Goal: Participate in discussion: Engage in conversation with other users on a specific topic

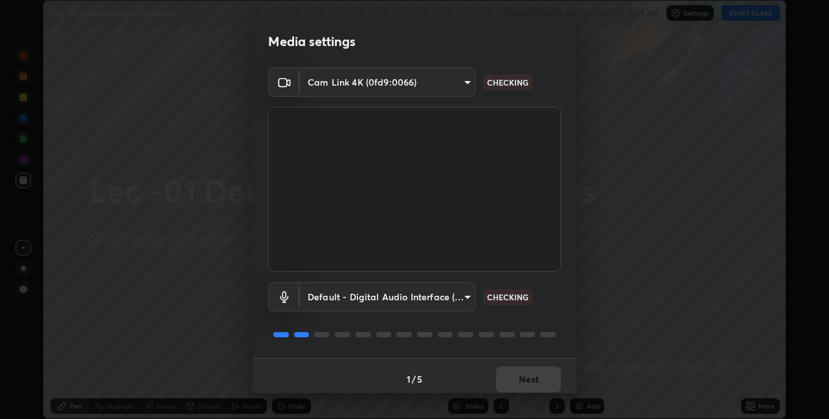
scroll to position [6, 0]
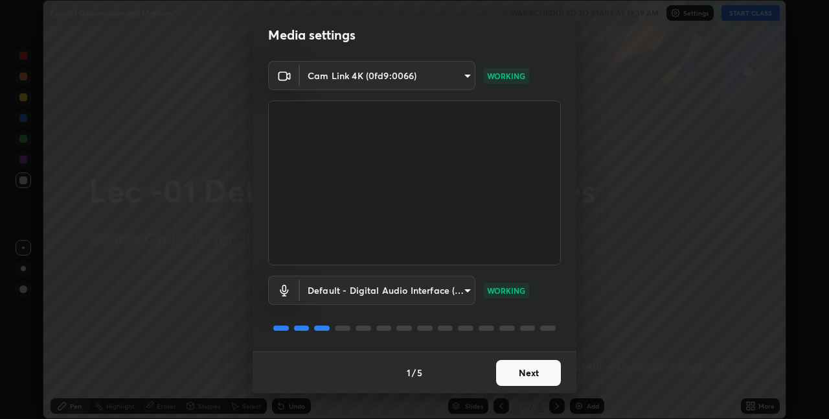
click at [531, 371] on button "Next" at bounding box center [528, 373] width 65 height 26
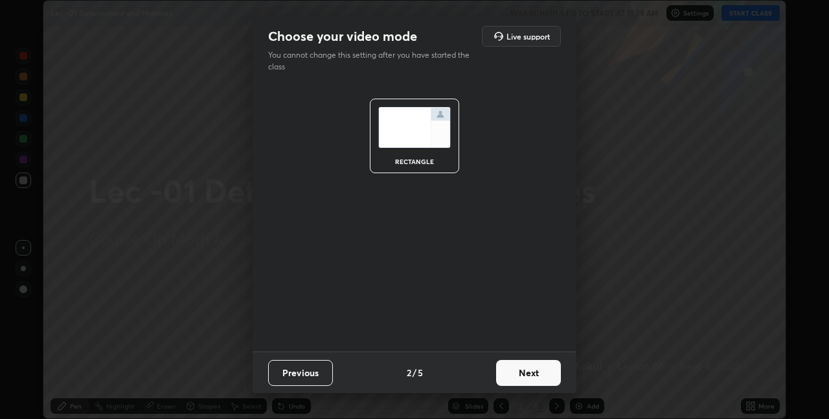
scroll to position [0, 0]
click at [531, 371] on button "Next" at bounding box center [528, 373] width 65 height 26
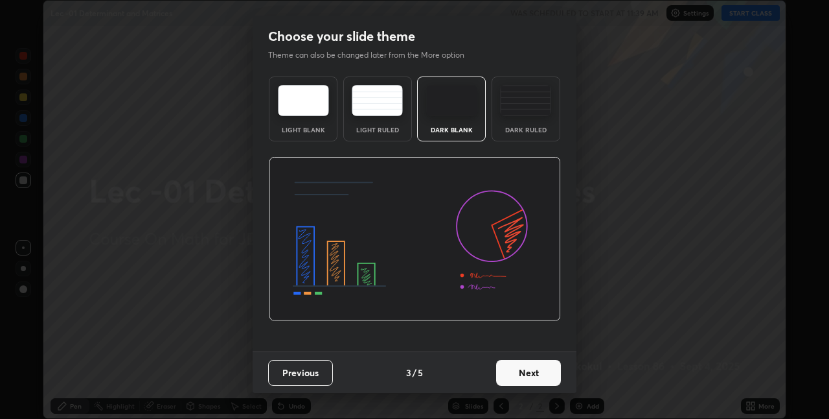
click at [533, 370] on button "Next" at bounding box center [528, 373] width 65 height 26
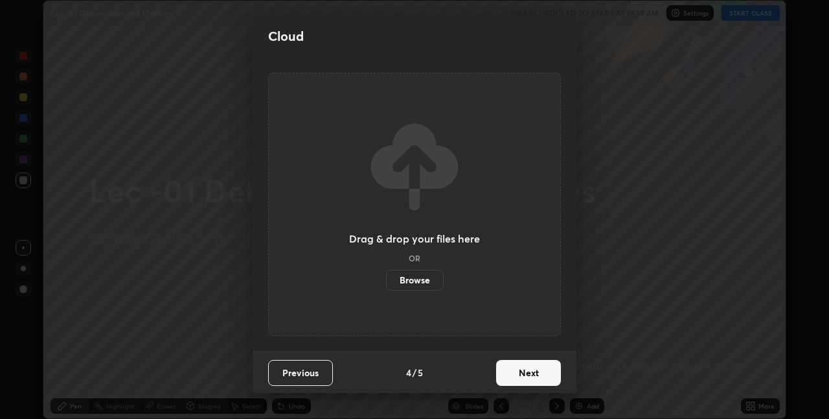
click at [536, 368] on button "Next" at bounding box center [528, 373] width 65 height 26
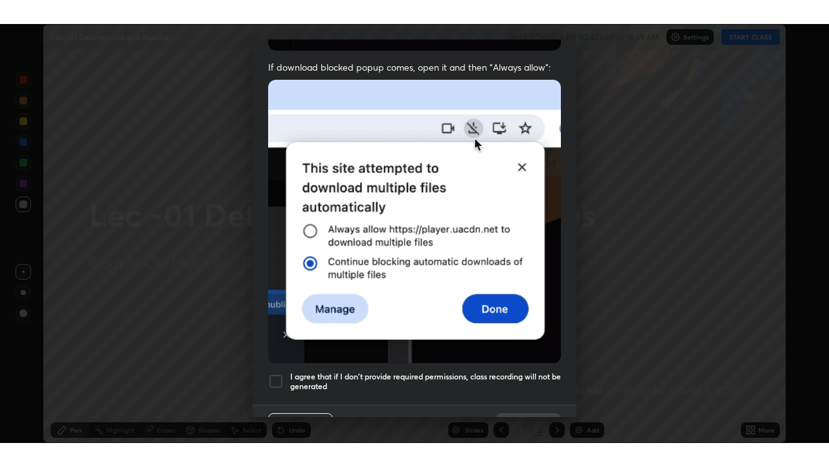
scroll to position [271, 0]
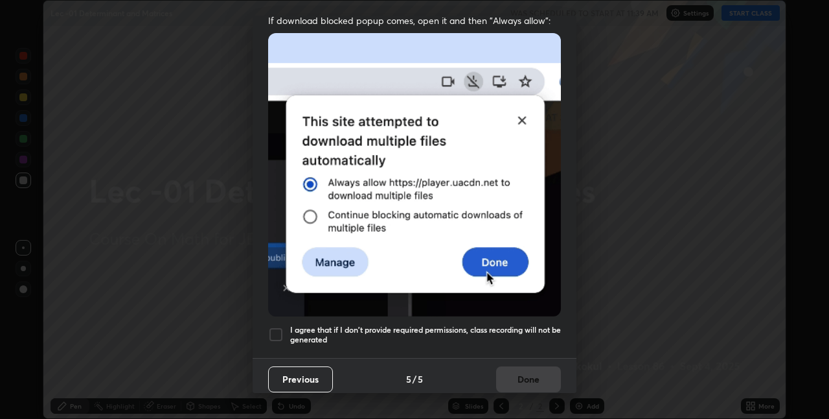
click at [520, 325] on h5 "I agree that if I don't provide required permissions, class recording will not …" at bounding box center [425, 335] width 271 height 20
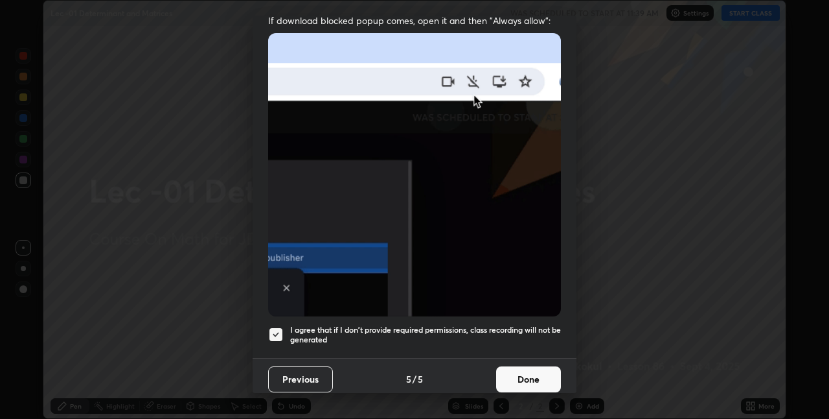
click at [527, 378] on button "Done" at bounding box center [528, 379] width 65 height 26
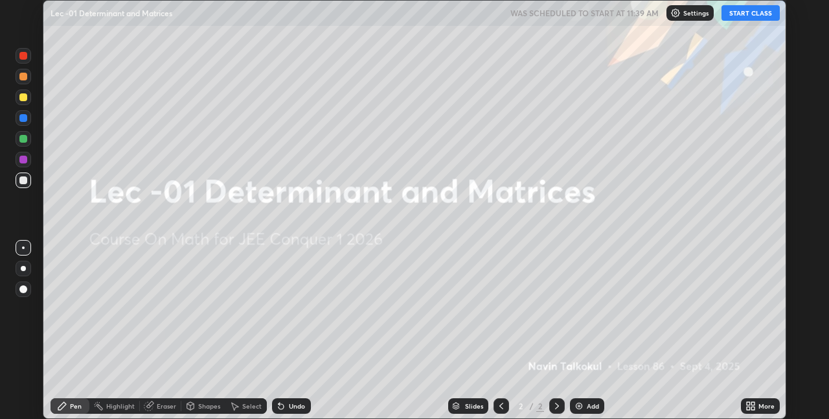
click at [741, 14] on button "START CLASS" at bounding box center [751, 13] width 58 height 16
click at [753, 403] on icon at bounding box center [753, 403] width 3 height 3
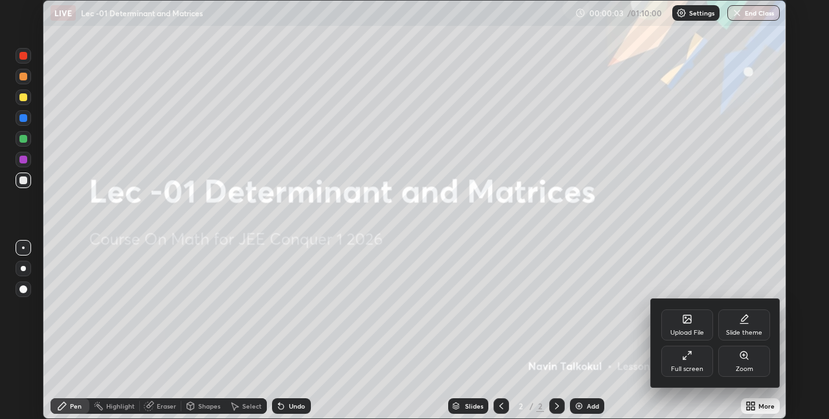
click at [693, 357] on div "Full screen" at bounding box center [688, 360] width 52 height 31
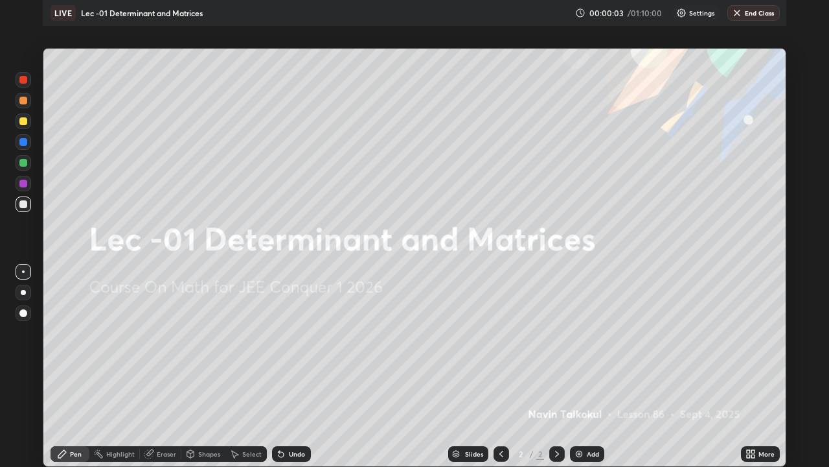
scroll to position [467, 829]
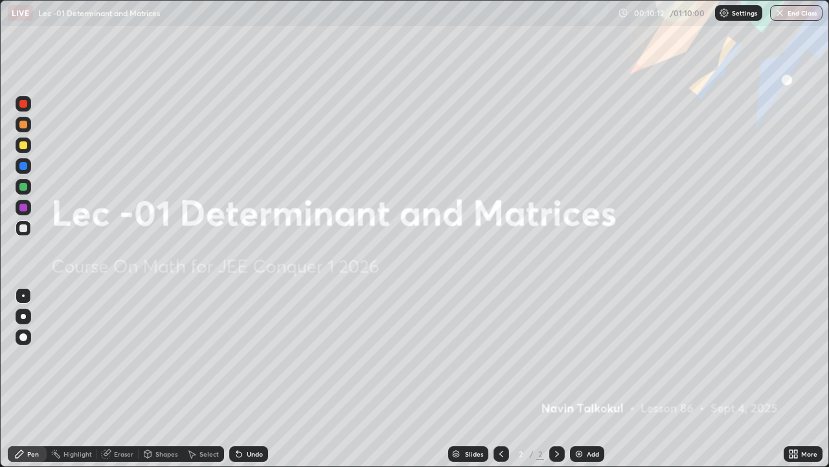
click at [589, 418] on div "Add" at bounding box center [593, 453] width 12 height 6
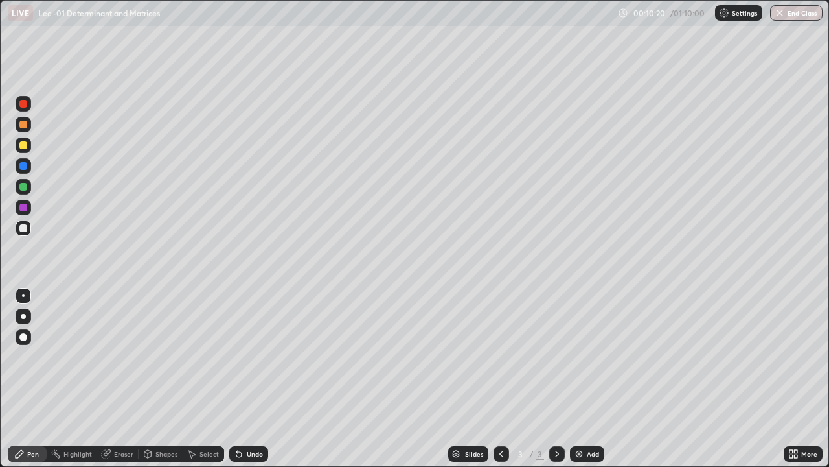
click at [252, 418] on div "Undo" at bounding box center [255, 453] width 16 height 6
click at [249, 418] on div "Undo" at bounding box center [255, 453] width 16 height 6
click at [248, 418] on div "Undo" at bounding box center [255, 453] width 16 height 6
click at [248, 418] on div "Undo" at bounding box center [248, 454] width 39 height 16
click at [253, 418] on div "Undo" at bounding box center [248, 454] width 39 height 16
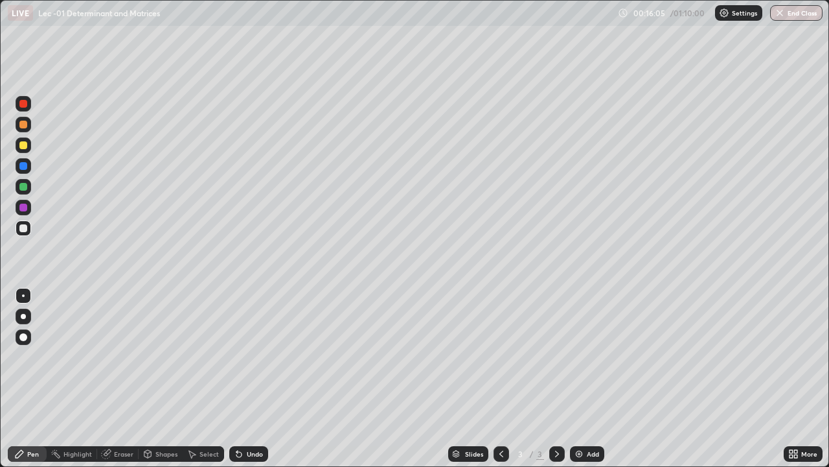
click at [251, 418] on div "Undo" at bounding box center [255, 453] width 16 height 6
click at [248, 418] on div "Undo" at bounding box center [255, 453] width 16 height 6
click at [247, 418] on div "Undo" at bounding box center [255, 453] width 16 height 6
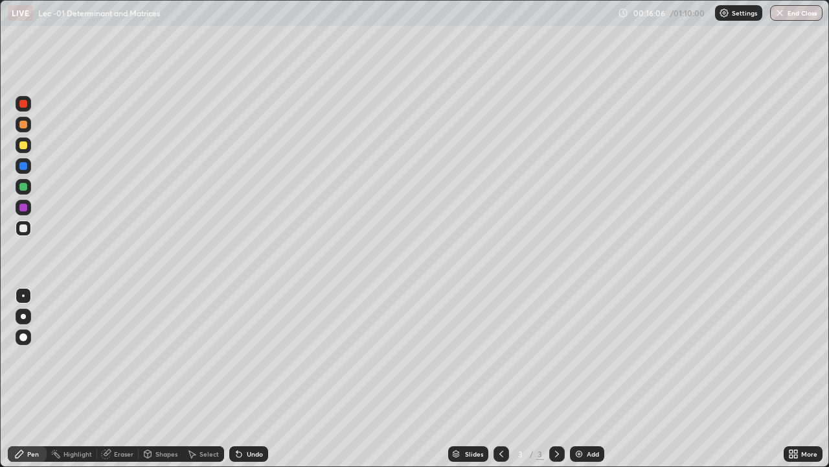
click at [247, 418] on div "Undo" at bounding box center [255, 453] width 16 height 6
click at [244, 418] on div "Undo" at bounding box center [248, 454] width 39 height 16
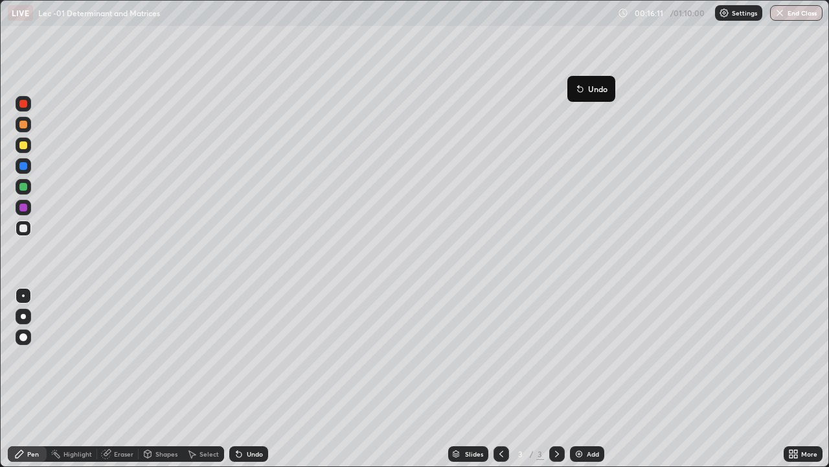
click at [573, 84] on button "Undo" at bounding box center [592, 89] width 38 height 16
click at [34, 418] on div "Pen" at bounding box center [33, 453] width 12 height 6
click at [584, 418] on div "Add" at bounding box center [587, 454] width 34 height 16
click at [247, 418] on div "Undo" at bounding box center [255, 453] width 16 height 6
click at [211, 418] on div "Select" at bounding box center [209, 453] width 19 height 6
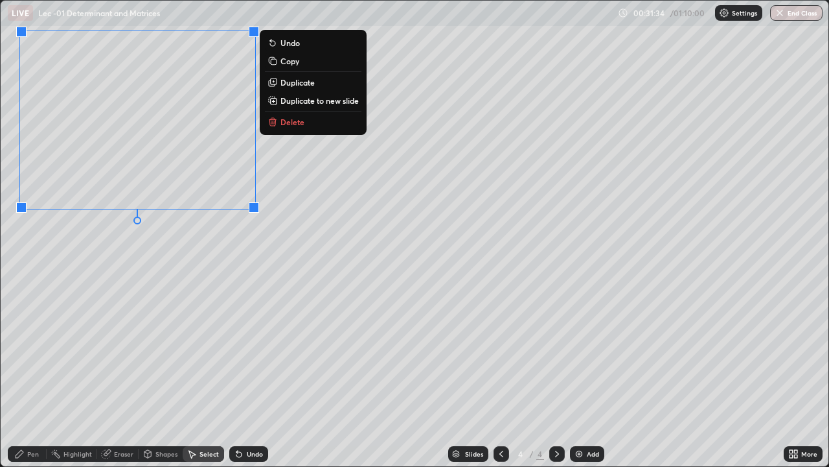
click at [178, 241] on div "0 ° Undo Copy Duplicate Duplicate to new slide Delete" at bounding box center [415, 233] width 828 height 465
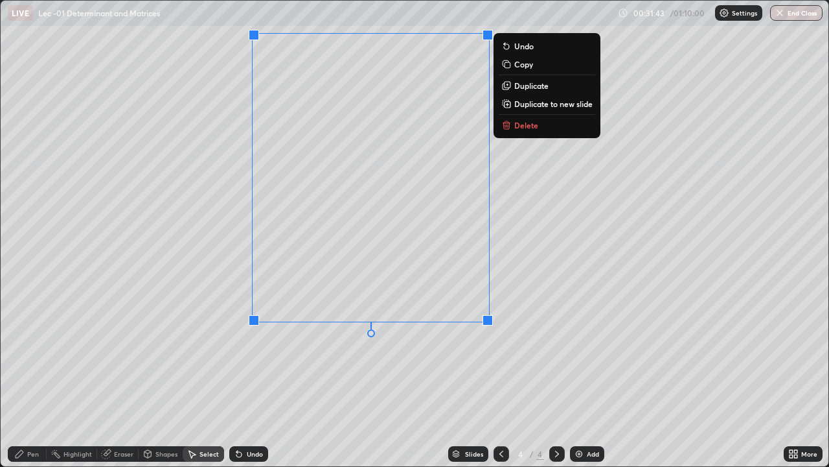
click at [294, 366] on div "0 ° Undo Copy Duplicate Duplicate to new slide Delete" at bounding box center [415, 233] width 828 height 465
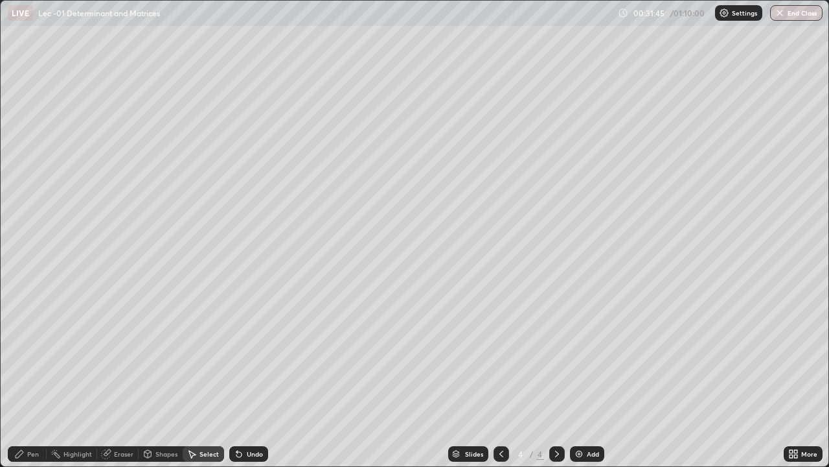
click at [35, 418] on div "Pen" at bounding box center [33, 453] width 12 height 6
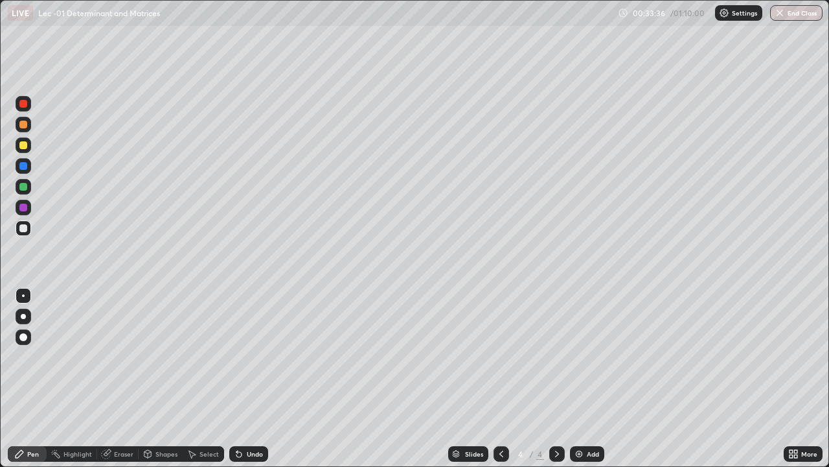
click at [257, 418] on div "Undo" at bounding box center [255, 453] width 16 height 6
click at [258, 418] on div "Undo" at bounding box center [248, 454] width 39 height 16
click at [120, 418] on div "Eraser" at bounding box center [123, 453] width 19 height 6
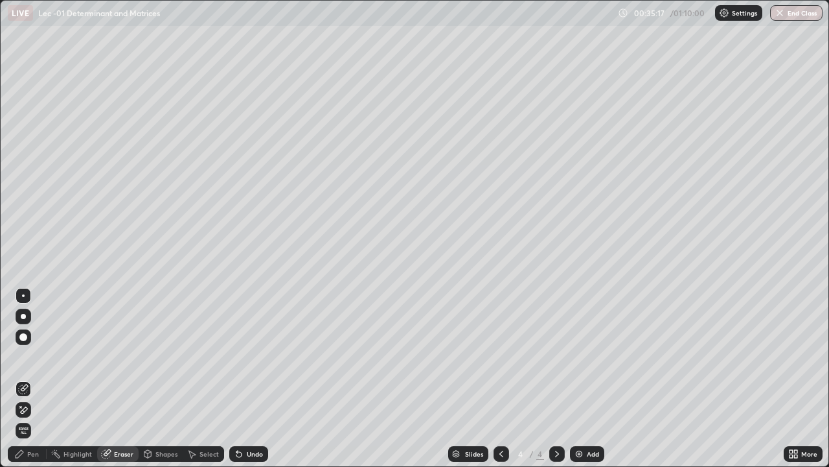
click at [38, 418] on div "Pen" at bounding box center [33, 453] width 12 height 6
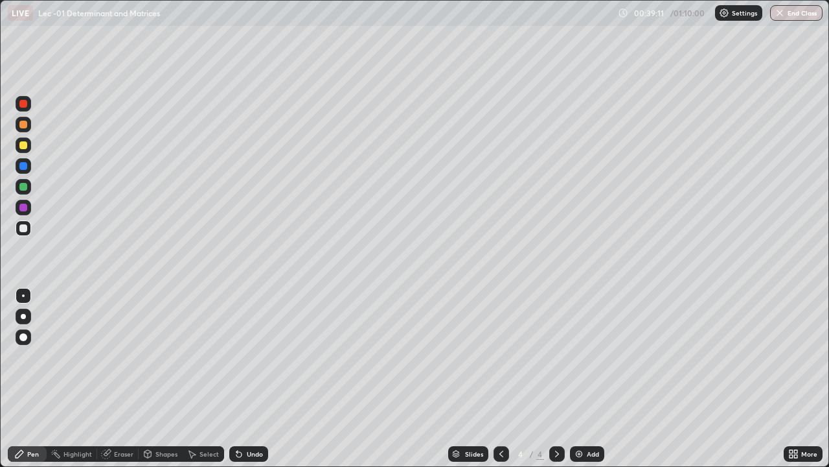
click at [588, 418] on div "Add" at bounding box center [593, 453] width 12 height 6
click at [251, 418] on div "Undo" at bounding box center [248, 454] width 39 height 16
click at [500, 418] on icon at bounding box center [501, 453] width 10 height 10
click at [499, 418] on icon at bounding box center [501, 453] width 10 height 10
click at [555, 418] on icon at bounding box center [557, 453] width 10 height 10
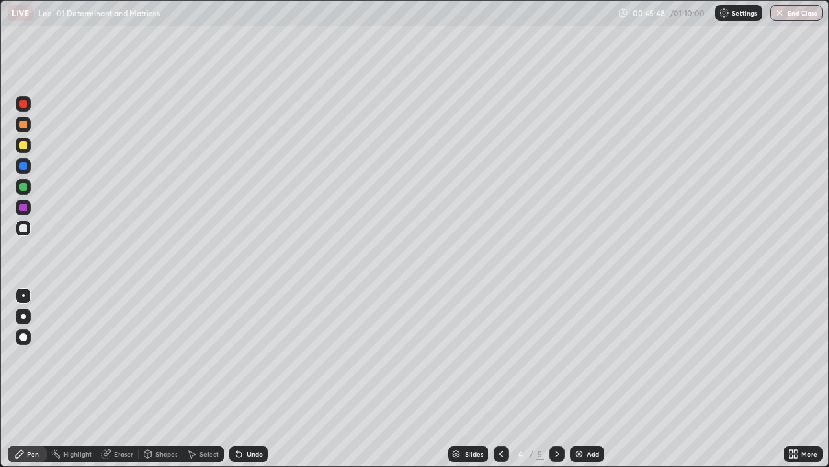
click at [579, 418] on img at bounding box center [579, 453] width 10 height 10
click at [584, 418] on div "Add" at bounding box center [587, 454] width 34 height 16
click at [132, 418] on div "Eraser" at bounding box center [123, 453] width 19 height 6
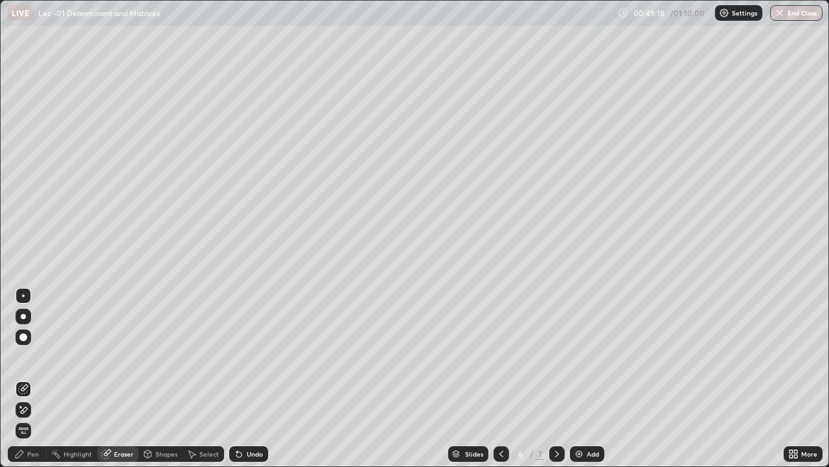
click at [34, 418] on div "Pen" at bounding box center [33, 453] width 12 height 6
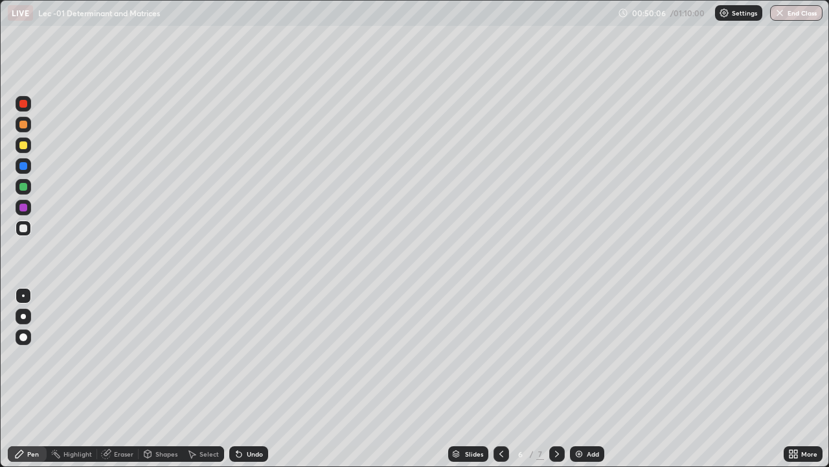
click at [250, 418] on div "Undo" at bounding box center [255, 453] width 16 height 6
click at [502, 418] on icon at bounding box center [501, 453] width 10 height 10
click at [500, 418] on icon at bounding box center [501, 453] width 10 height 10
click at [555, 418] on icon at bounding box center [557, 453] width 4 height 6
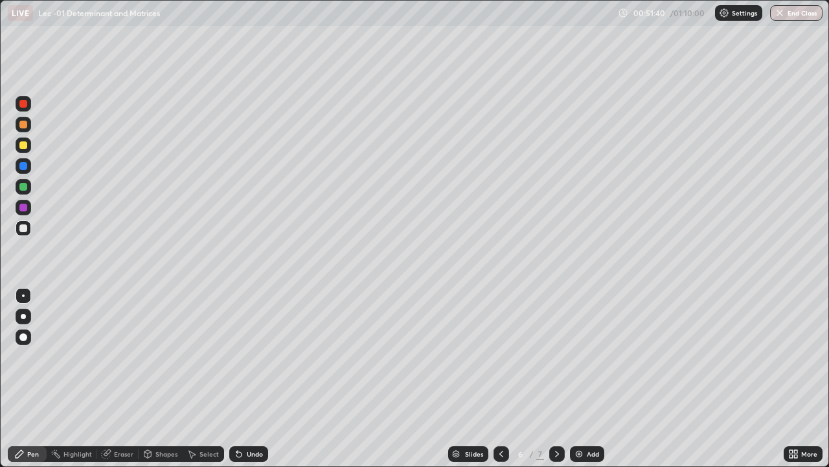
click at [253, 418] on div "Undo" at bounding box center [248, 454] width 39 height 16
click at [251, 418] on div "Undo" at bounding box center [248, 454] width 39 height 16
click at [253, 418] on div "Undo" at bounding box center [248, 454] width 39 height 16
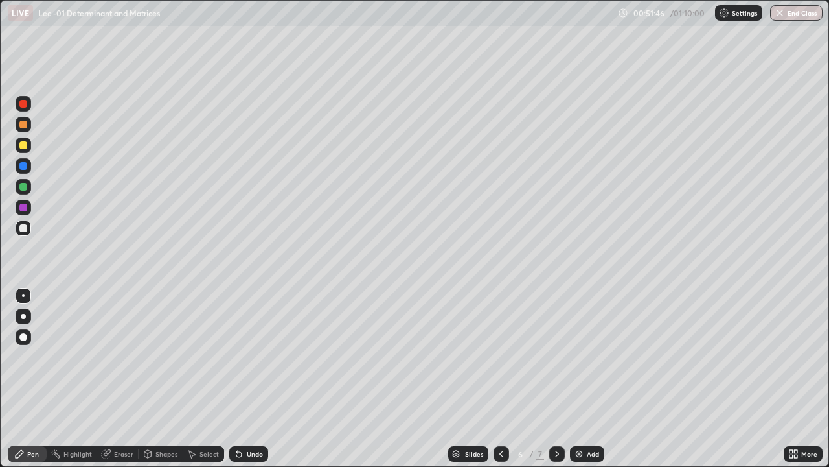
click at [251, 418] on div "Undo" at bounding box center [248, 454] width 39 height 16
click at [495, 418] on div at bounding box center [502, 454] width 16 height 16
click at [500, 418] on icon at bounding box center [502, 453] width 4 height 6
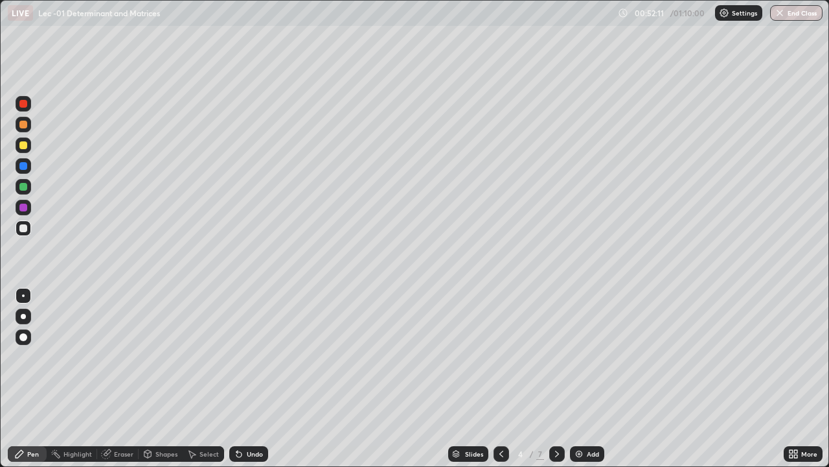
click at [556, 418] on icon at bounding box center [557, 453] width 10 height 10
click at [259, 418] on div "Undo" at bounding box center [255, 453] width 16 height 6
click at [259, 418] on div "Undo" at bounding box center [248, 454] width 39 height 16
click at [500, 418] on icon at bounding box center [501, 453] width 10 height 10
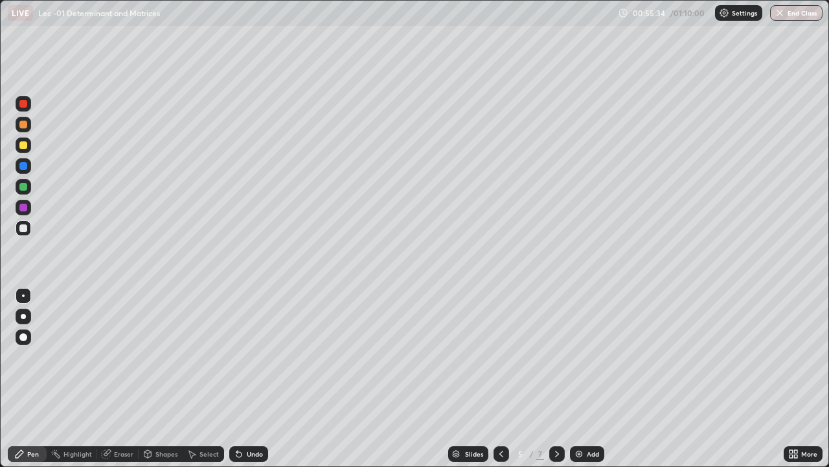
click at [500, 418] on icon at bounding box center [501, 453] width 10 height 10
click at [556, 418] on icon at bounding box center [557, 453] width 4 height 6
click at [556, 418] on icon at bounding box center [557, 453] width 10 height 10
click at [498, 418] on icon at bounding box center [501, 453] width 10 height 10
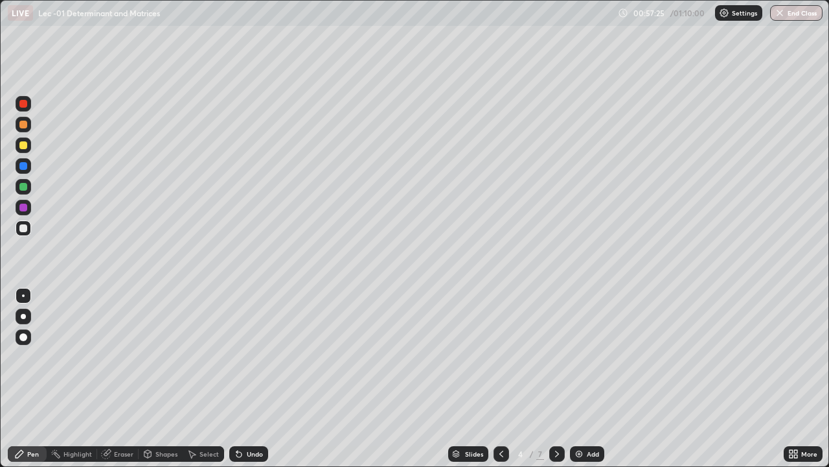
click at [556, 418] on icon at bounding box center [557, 453] width 4 height 6
click at [556, 418] on icon at bounding box center [557, 453] width 10 height 10
click at [581, 418] on img at bounding box center [579, 453] width 10 height 10
click at [254, 418] on div "Undo" at bounding box center [255, 453] width 16 height 6
click at [259, 418] on div "Undo" at bounding box center [248, 454] width 39 height 16
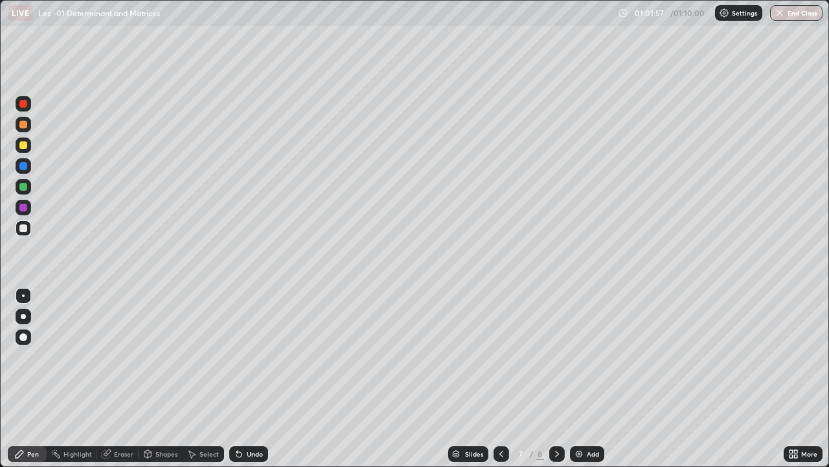
click at [259, 418] on div "Undo" at bounding box center [248, 454] width 39 height 16
click at [126, 418] on div "Eraser" at bounding box center [123, 453] width 19 height 6
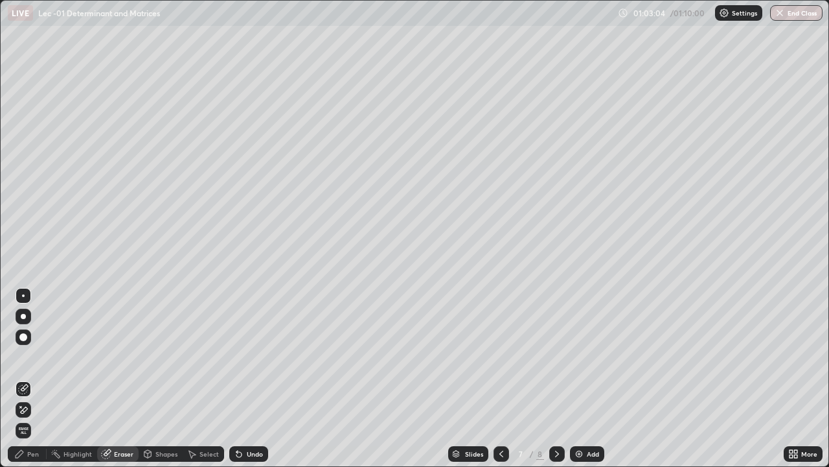
click at [31, 418] on div "Pen" at bounding box center [33, 453] width 12 height 6
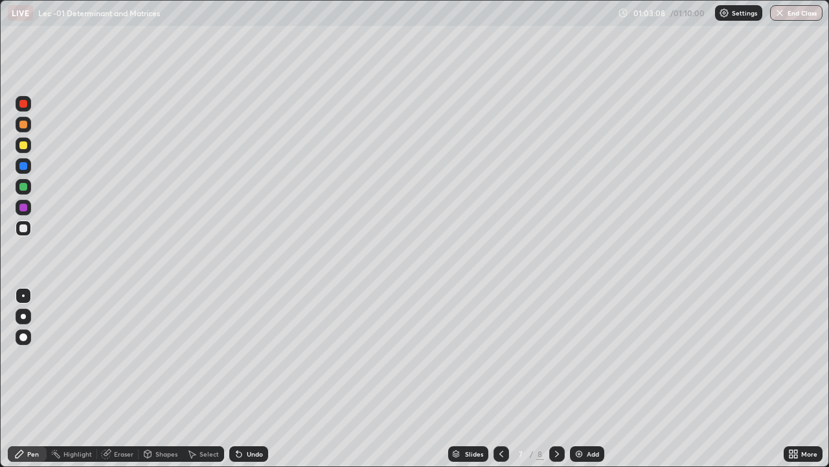
click at [498, 418] on icon at bounding box center [501, 453] width 10 height 10
click at [556, 418] on icon at bounding box center [557, 453] width 10 height 10
click at [117, 418] on div "Eraser" at bounding box center [123, 453] width 19 height 6
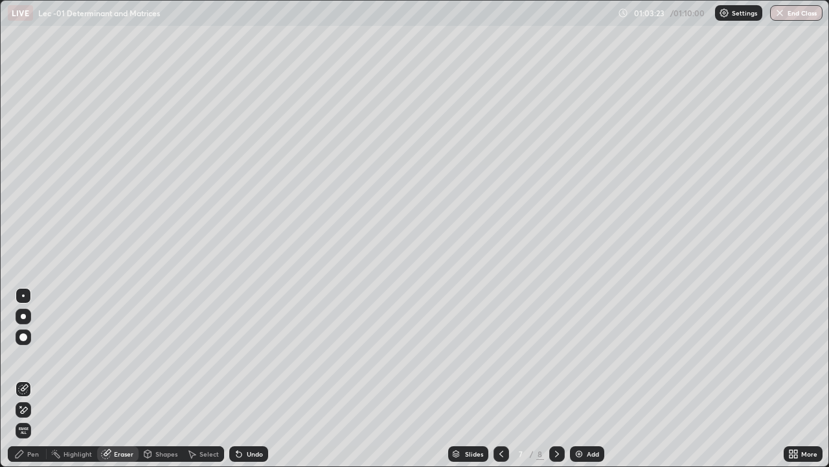
click at [37, 418] on div "Pen" at bounding box center [33, 453] width 12 height 6
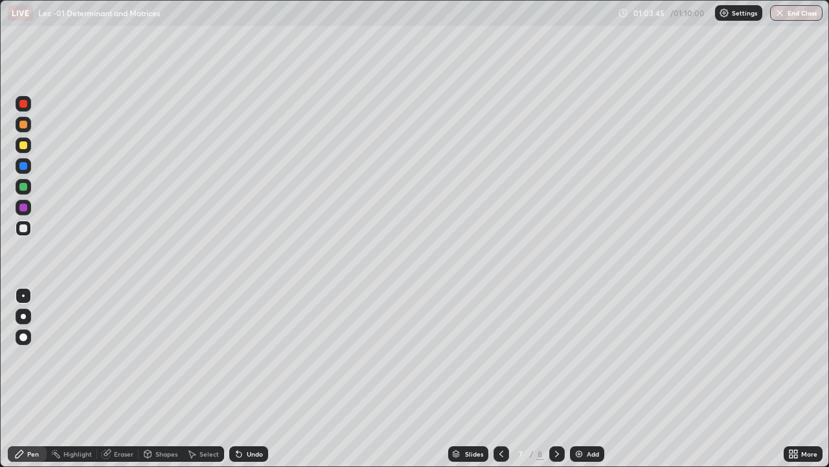
click at [500, 418] on icon at bounding box center [501, 453] width 10 height 10
click at [498, 418] on icon at bounding box center [501, 453] width 10 height 10
click at [557, 418] on div at bounding box center [557, 454] width 16 height 26
click at [558, 418] on icon at bounding box center [557, 453] width 10 height 10
click at [115, 418] on div "Eraser" at bounding box center [123, 453] width 19 height 6
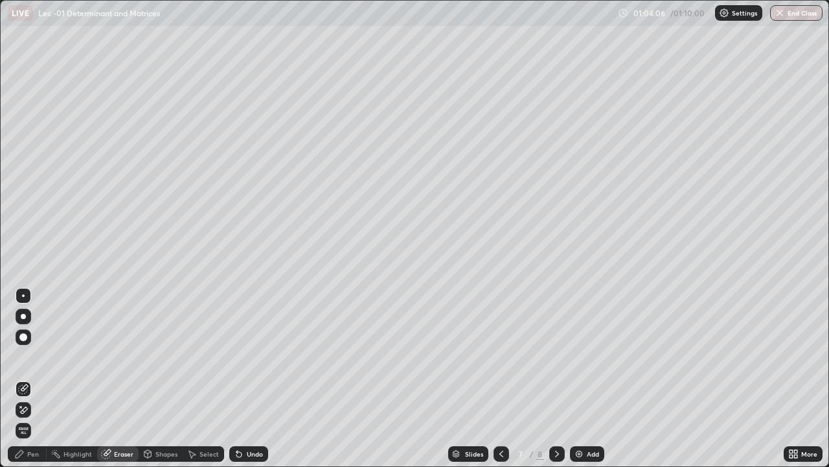
click at [38, 418] on div "Pen" at bounding box center [33, 453] width 12 height 6
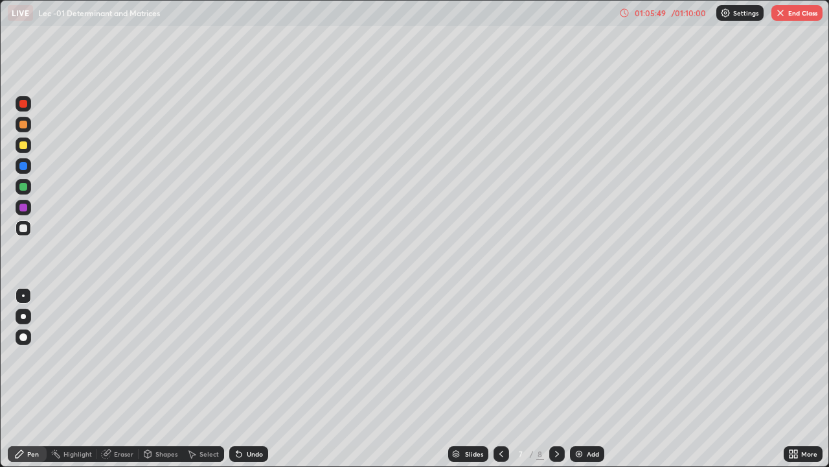
click at [783, 18] on button "End Class" at bounding box center [797, 13] width 51 height 16
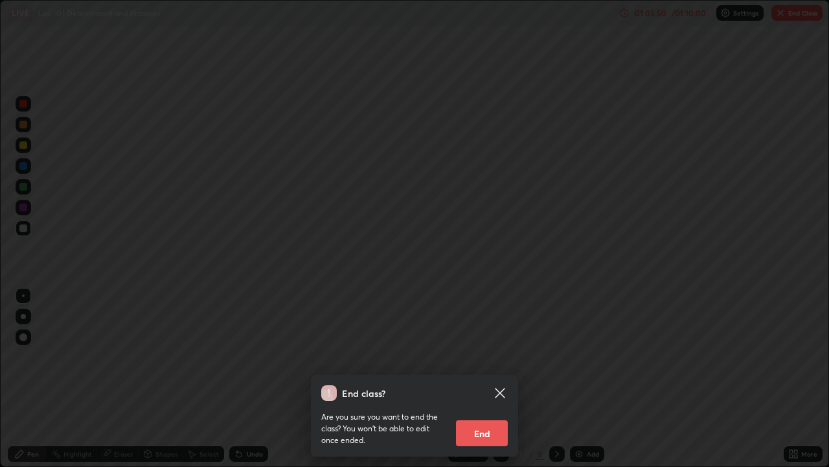
click at [492, 418] on button "End" at bounding box center [482, 433] width 52 height 26
